Goal: Transaction & Acquisition: Purchase product/service

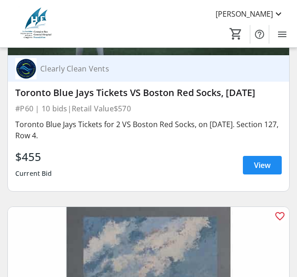
scroll to position [14035, 0]
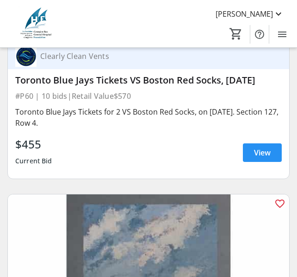
click at [265, 147] on span "View" at bounding box center [262, 152] width 17 height 11
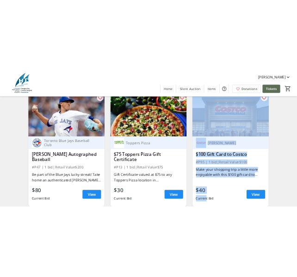
scroll to position [5172, 0]
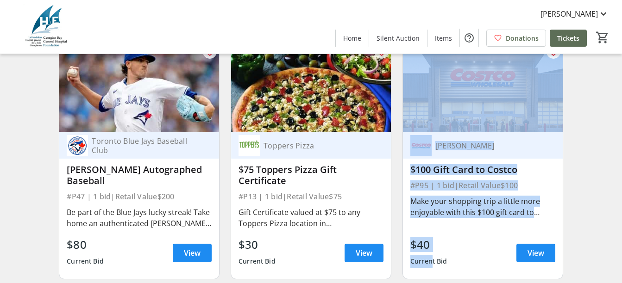
drag, startPoint x: 402, startPoint y: 178, endPoint x: 516, endPoint y: 230, distance: 125.2
click at [516, 230] on div "favorite_outline Costco Barrie $100 Gift Card to Costco #P95 | 1 bid | Retail V…" at bounding box center [483, 161] width 161 height 238
drag, startPoint x: 516, startPoint y: 230, endPoint x: 460, endPoint y: 195, distance: 65.8
copy div "favorite_outline Costco Barrie $100 Gift Card to Costco #P95 | 1 bid | Retail V…"
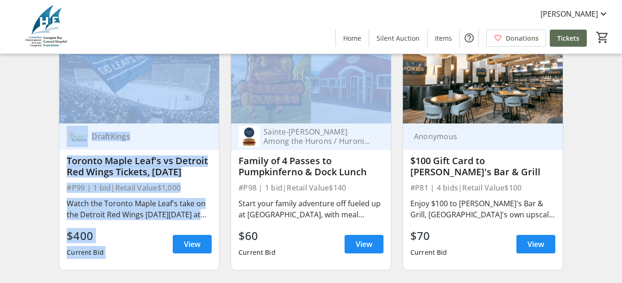
scroll to position [7447, 0]
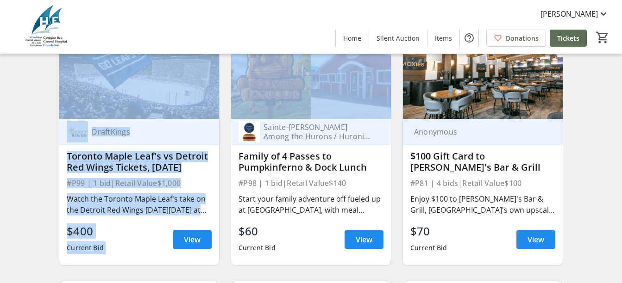
drag, startPoint x: 58, startPoint y: 141, endPoint x: 161, endPoint y: 239, distance: 141.8
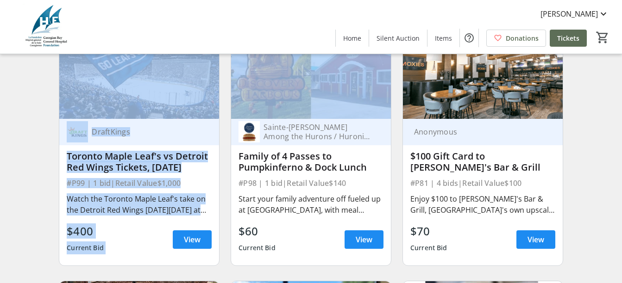
click at [161, 239] on div "favorite_outline DraftKings Toronto Maple Leaf's vs Detroit Red Wings Tickets, …" at bounding box center [139, 147] width 172 height 252
drag, startPoint x: 161, startPoint y: 239, endPoint x: 117, endPoint y: 186, distance: 69.1
copy div "favorite_outline DraftKings Toronto Maple Leaf's vs Detroit Red Wings Tickets, …"
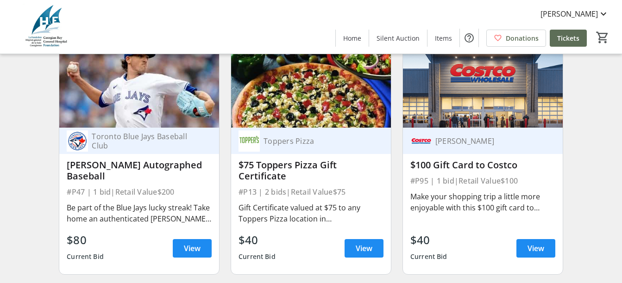
scroll to position [5223, 0]
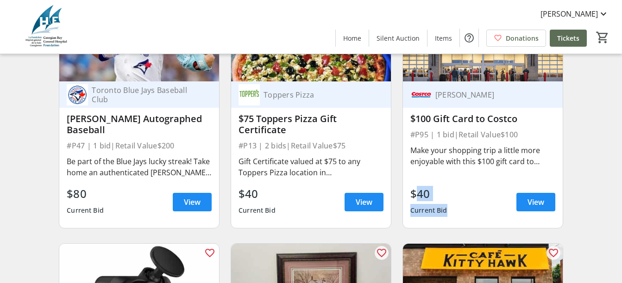
drag, startPoint x: 412, startPoint y: 201, endPoint x: 450, endPoint y: 214, distance: 40.9
click at [450, 214] on div "$40 Current Bid View" at bounding box center [482, 202] width 145 height 33
drag, startPoint x: 450, startPoint y: 214, endPoint x: 428, endPoint y: 203, distance: 25.1
copy div "$40 Current Bid"
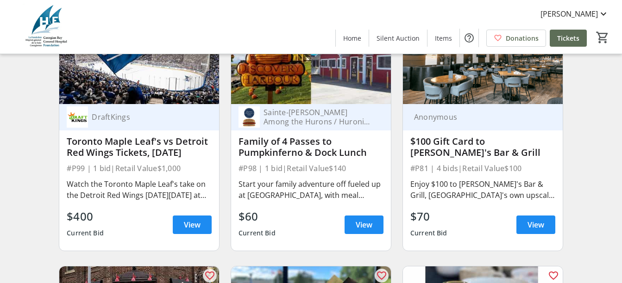
scroll to position [7447, 0]
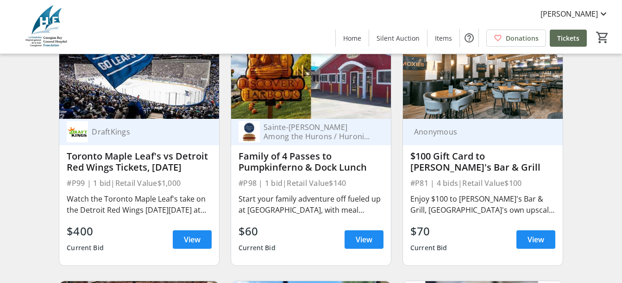
click at [307, 137] on div "Sainte-[PERSON_NAME] Among the Hurons / Huronia Historical Parks & The World Fa…" at bounding box center [316, 132] width 113 height 19
click at [310, 102] on img at bounding box center [311, 74] width 160 height 90
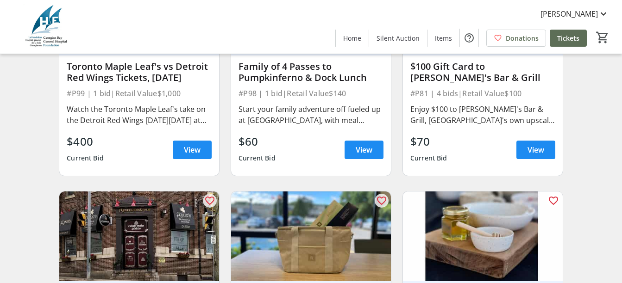
scroll to position [7539, 0]
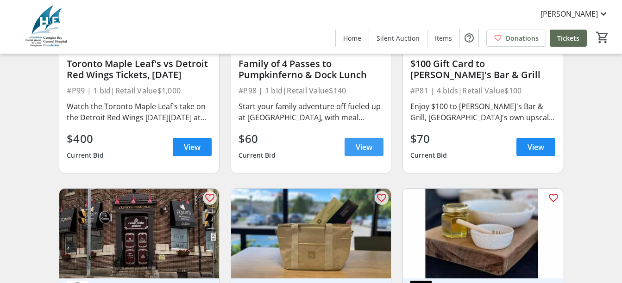
click at [362, 152] on span "View" at bounding box center [364, 147] width 17 height 11
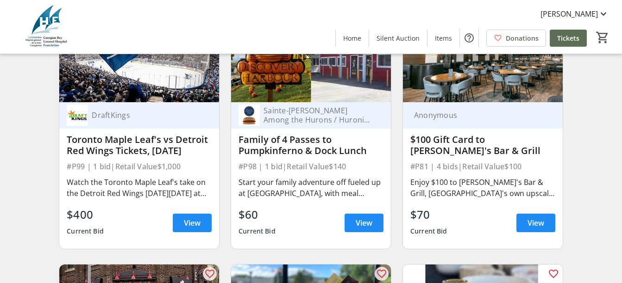
scroll to position [7447, 0]
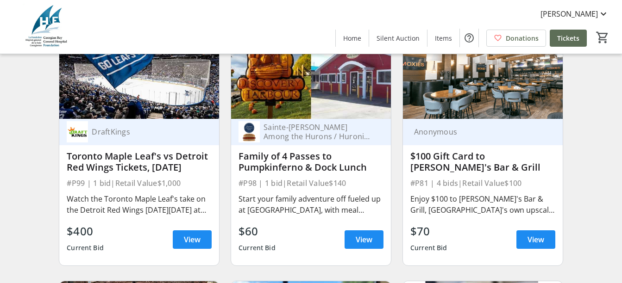
drag, startPoint x: 233, startPoint y: 139, endPoint x: 251, endPoint y: 151, distance: 21.8
click at [251, 145] on div "Sainte-[PERSON_NAME] Among the Hurons / Huronia Historical Parks & The World Fa…" at bounding box center [311, 132] width 160 height 26
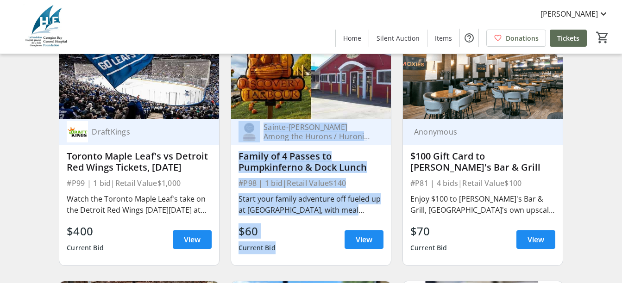
drag, startPoint x: 230, startPoint y: 139, endPoint x: 278, endPoint y: 250, distance: 120.5
click at [278, 250] on div "favorite_outline Sainte-[PERSON_NAME] Among the Hurons / Huronia Historical Par…" at bounding box center [311, 147] width 172 height 252
drag, startPoint x: 278, startPoint y: 249, endPoint x: 261, endPoint y: 170, distance: 80.9
copy div "Sainte-[PERSON_NAME] Among the Hurons / Huronia Historical Parks & The World Fa…"
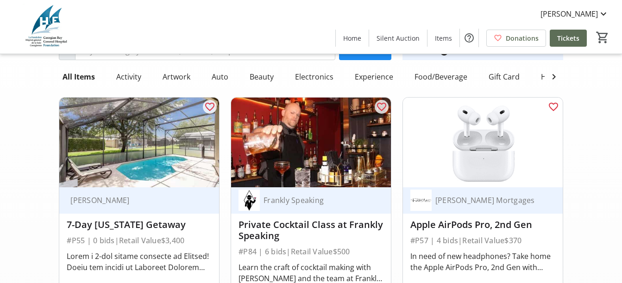
scroll to position [93, 0]
